Goal: Navigation & Orientation: Find specific page/section

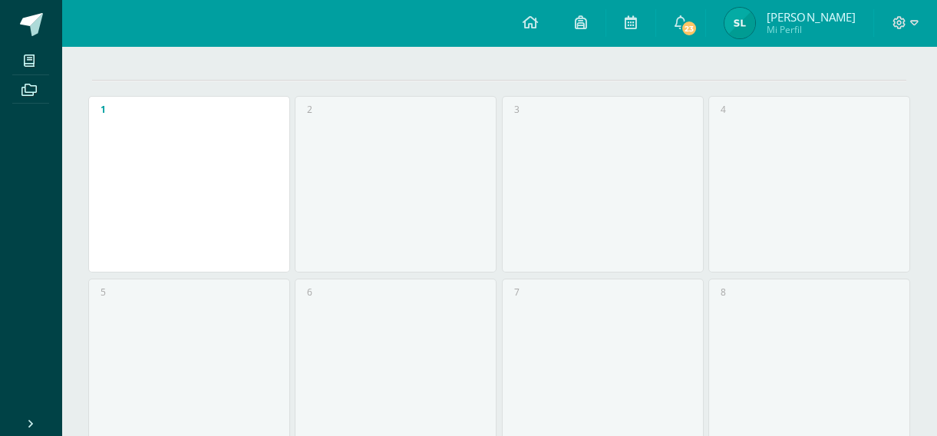
scroll to position [29, 0]
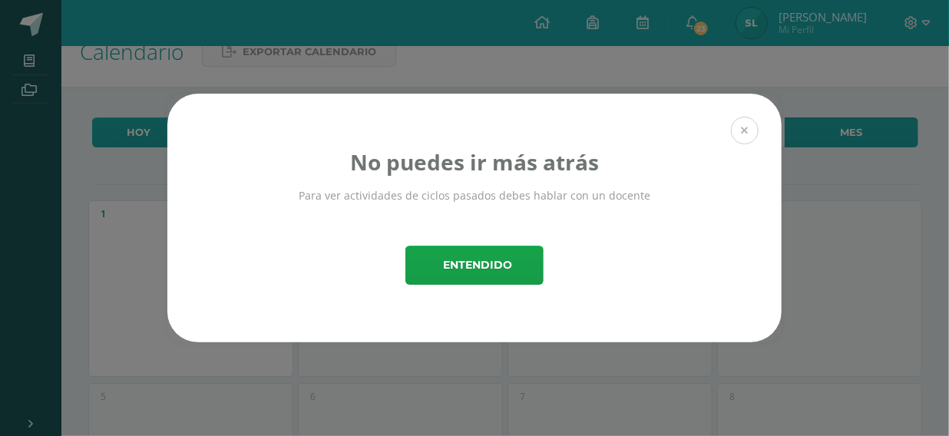
click at [751, 133] on button at bounding box center [745, 131] width 28 height 28
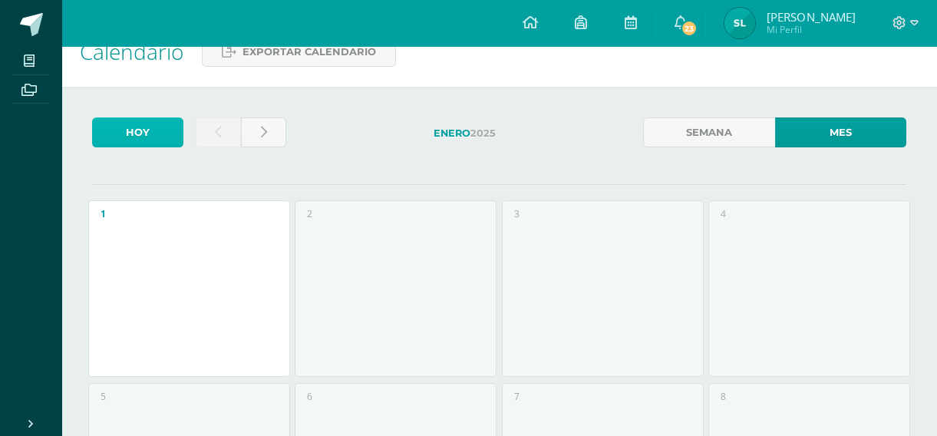
click at [128, 123] on link "Hoy" at bounding box center [137, 132] width 91 height 30
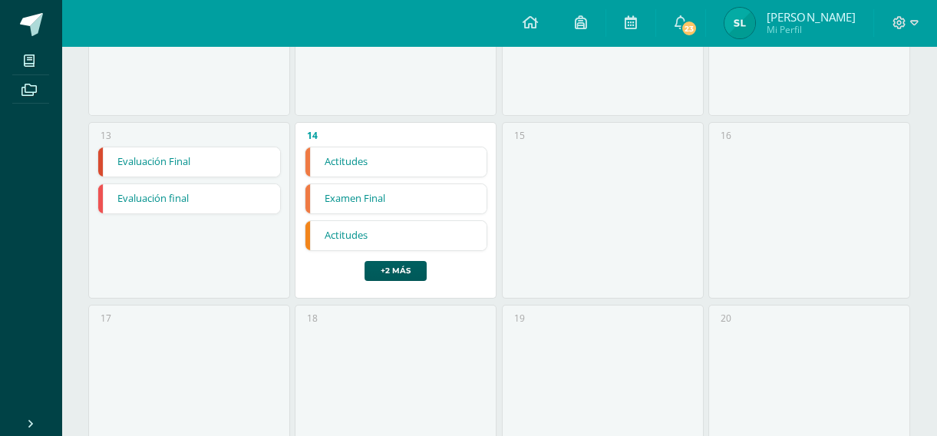
scroll to position [653, 0]
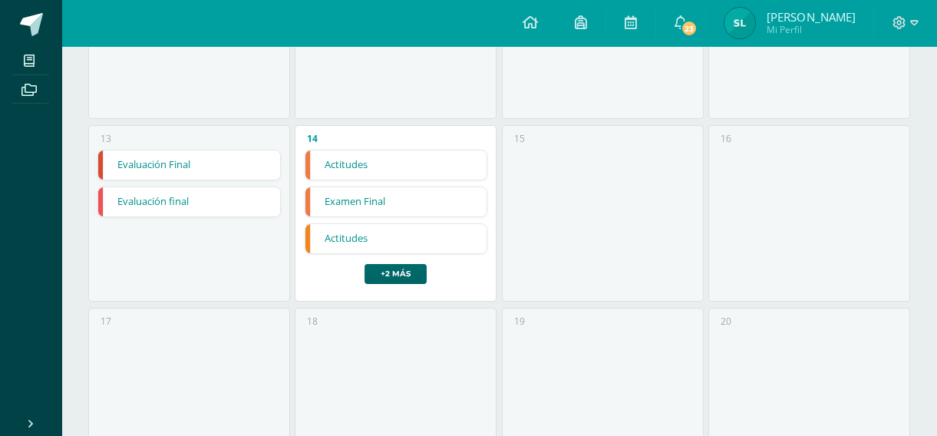
click at [385, 276] on link "+2 más" at bounding box center [396, 274] width 62 height 20
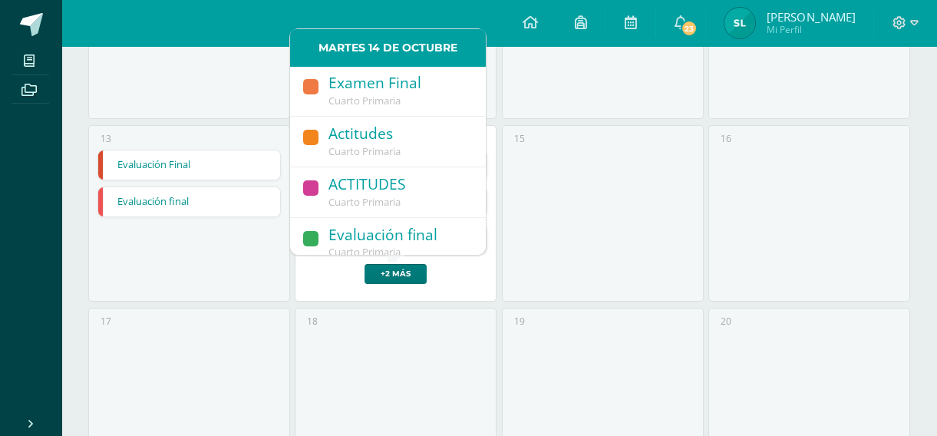
scroll to position [62, 0]
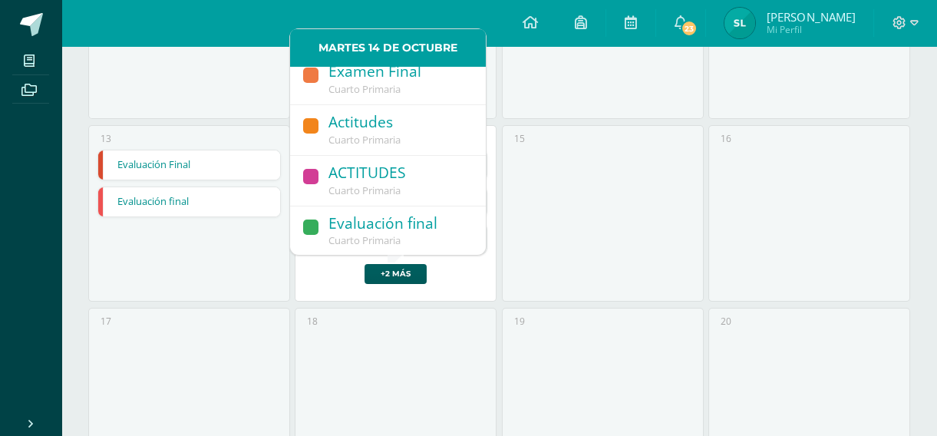
click at [508, 240] on div "15" at bounding box center [603, 213] width 202 height 177
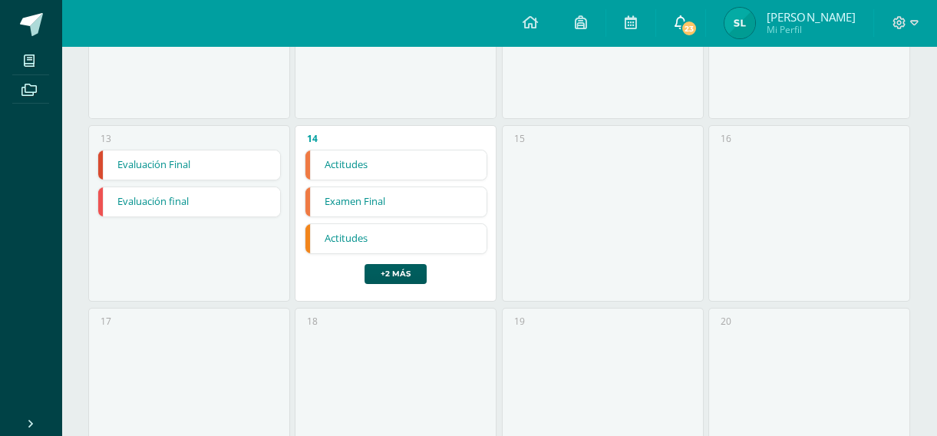
click at [669, 21] on link "23" at bounding box center [680, 23] width 49 height 46
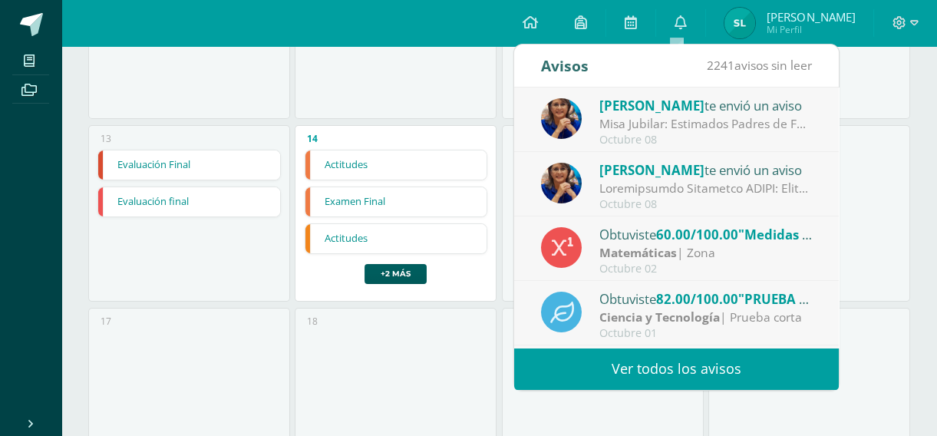
click at [787, 187] on div at bounding box center [706, 189] width 213 height 18
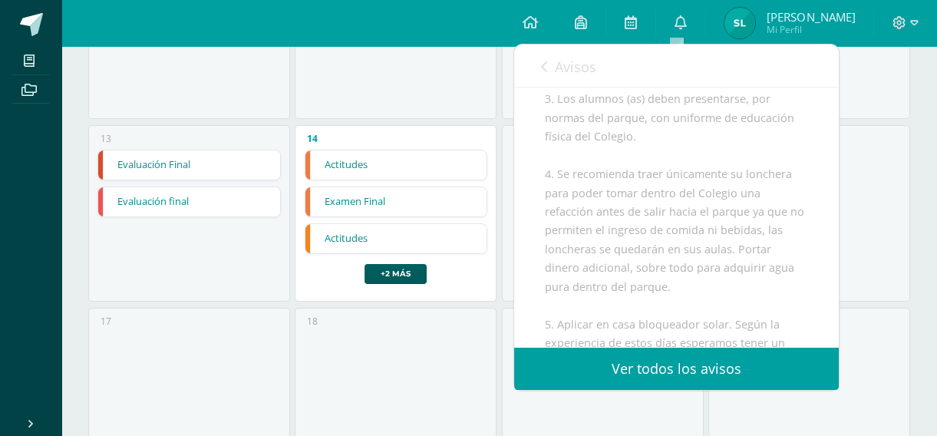
scroll to position [613, 0]
click at [548, 55] on link "Avisos" at bounding box center [568, 67] width 55 height 44
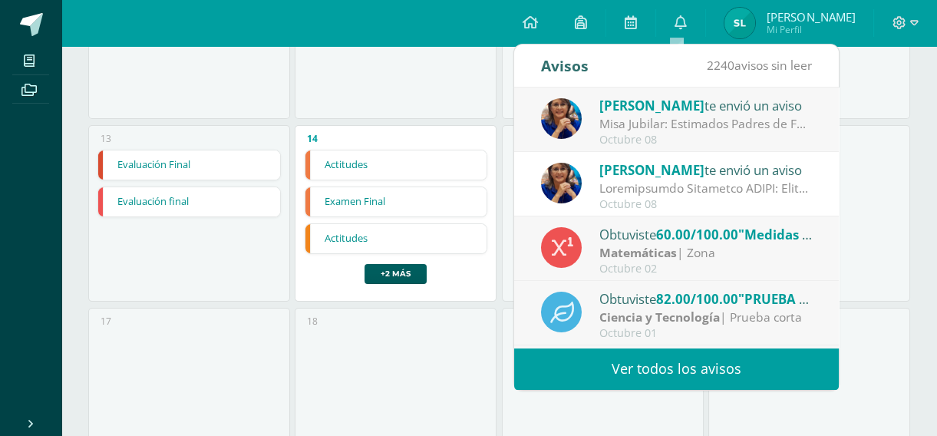
click at [877, 89] on div "12" at bounding box center [810, 30] width 202 height 177
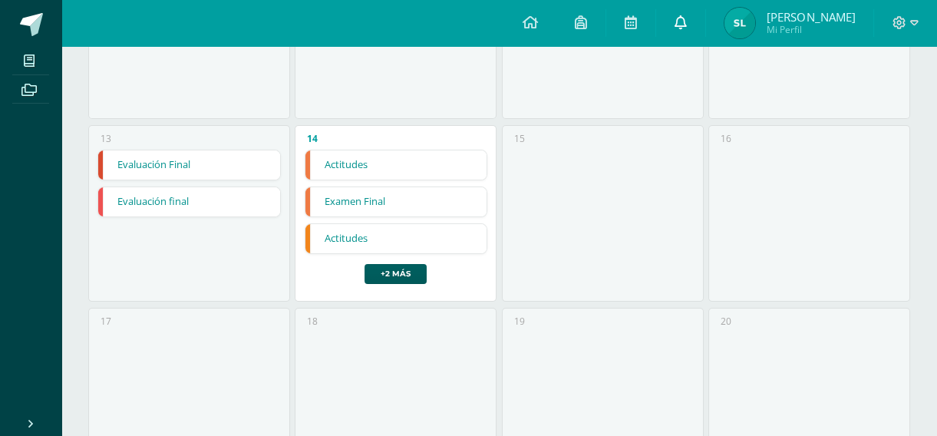
click at [685, 34] on link "0" at bounding box center [680, 23] width 49 height 46
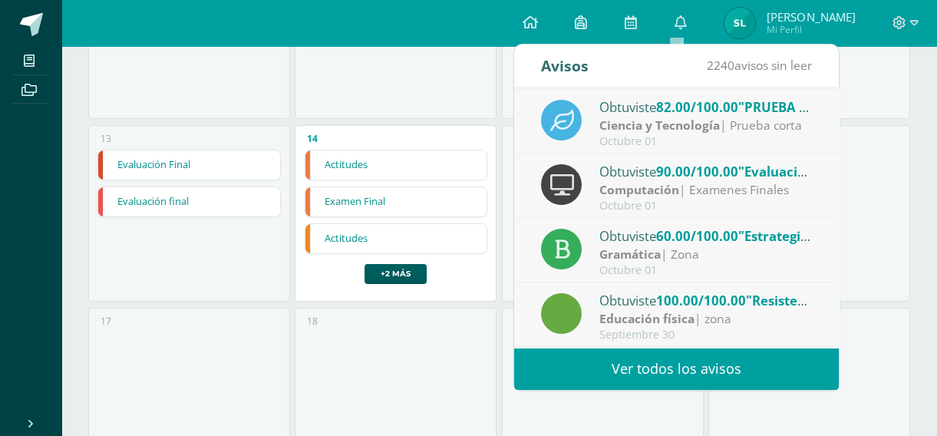
scroll to position [23, 0]
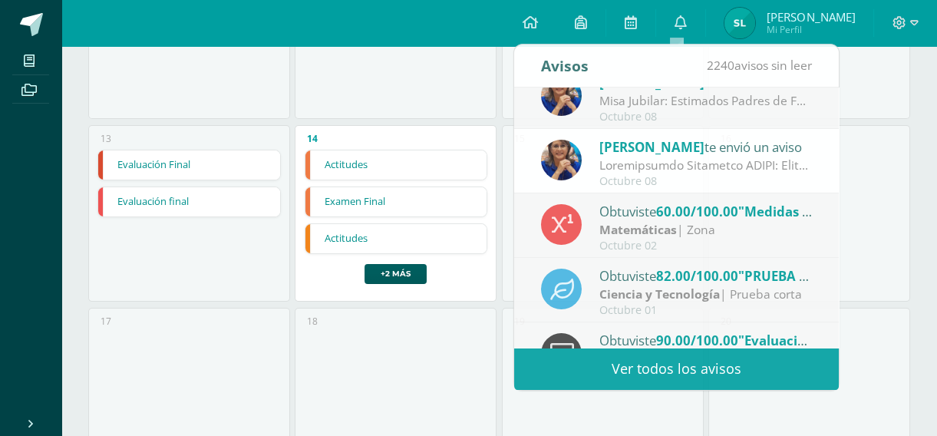
click at [914, 78] on div "Hoy Octubre 2025 Semana Mes Lunes Martes Miércoles Jueves Viernes Sábado Doming…" at bounding box center [499, 266] width 876 height 1606
